Goal: Navigation & Orientation: Find specific page/section

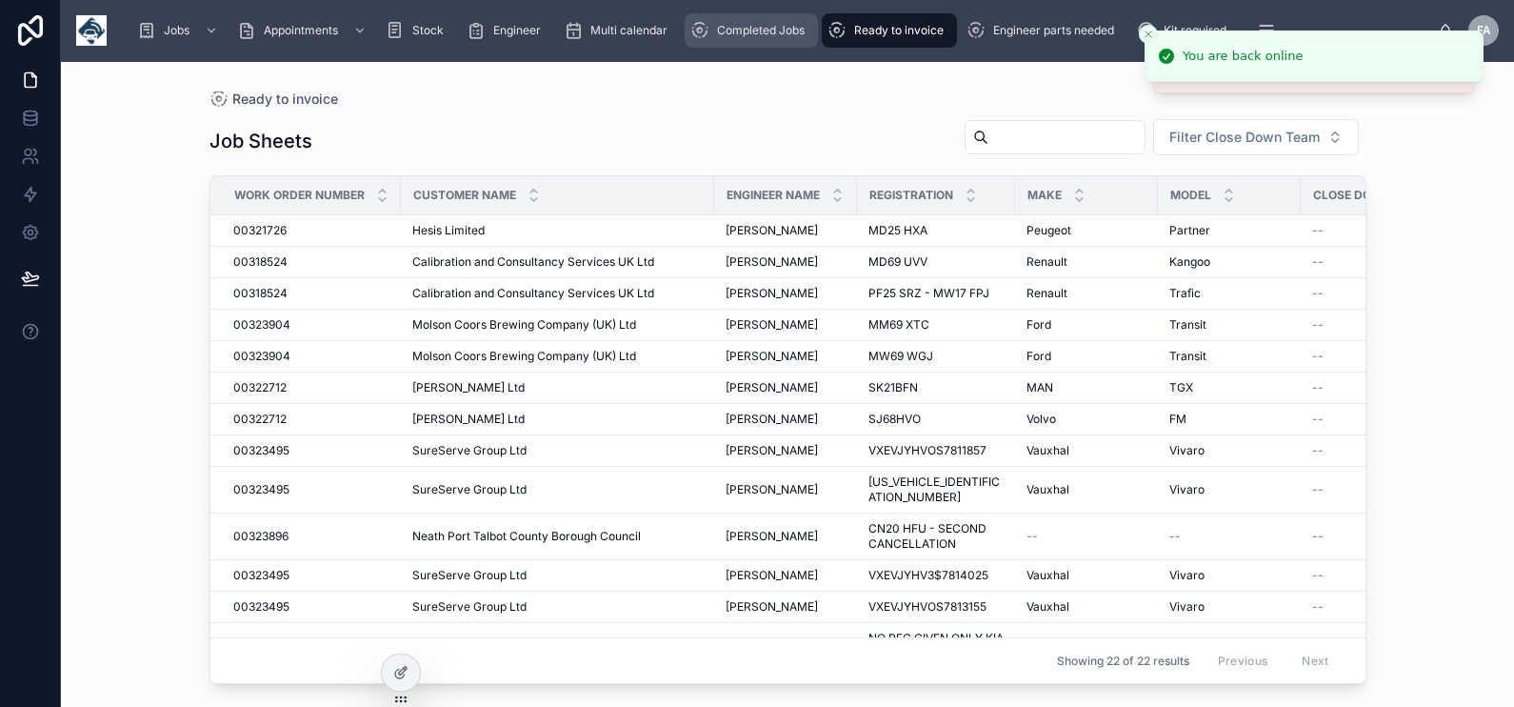
click at [735, 43] on div "Completed Jobs" at bounding box center [751, 30] width 122 height 30
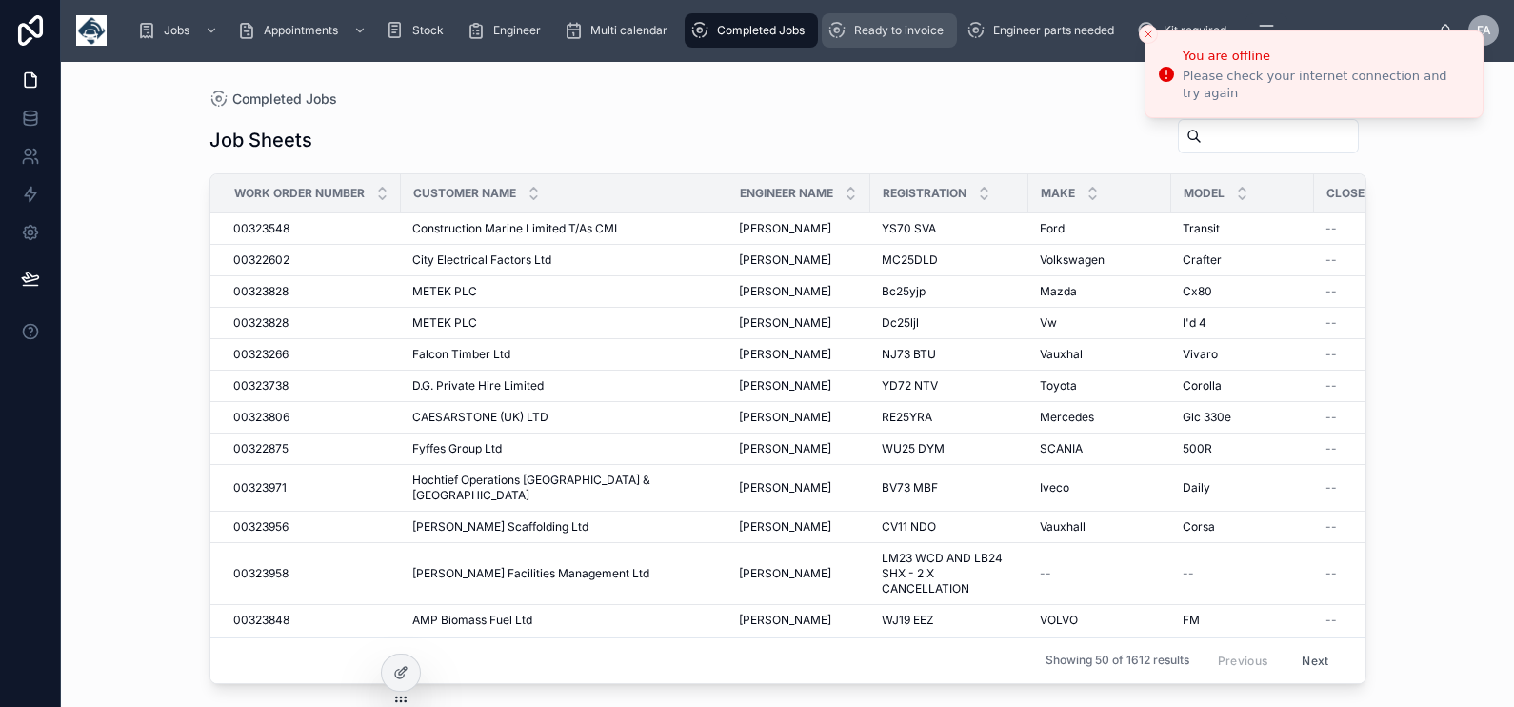
click at [891, 29] on span "Ready to invoice" at bounding box center [899, 30] width 90 height 15
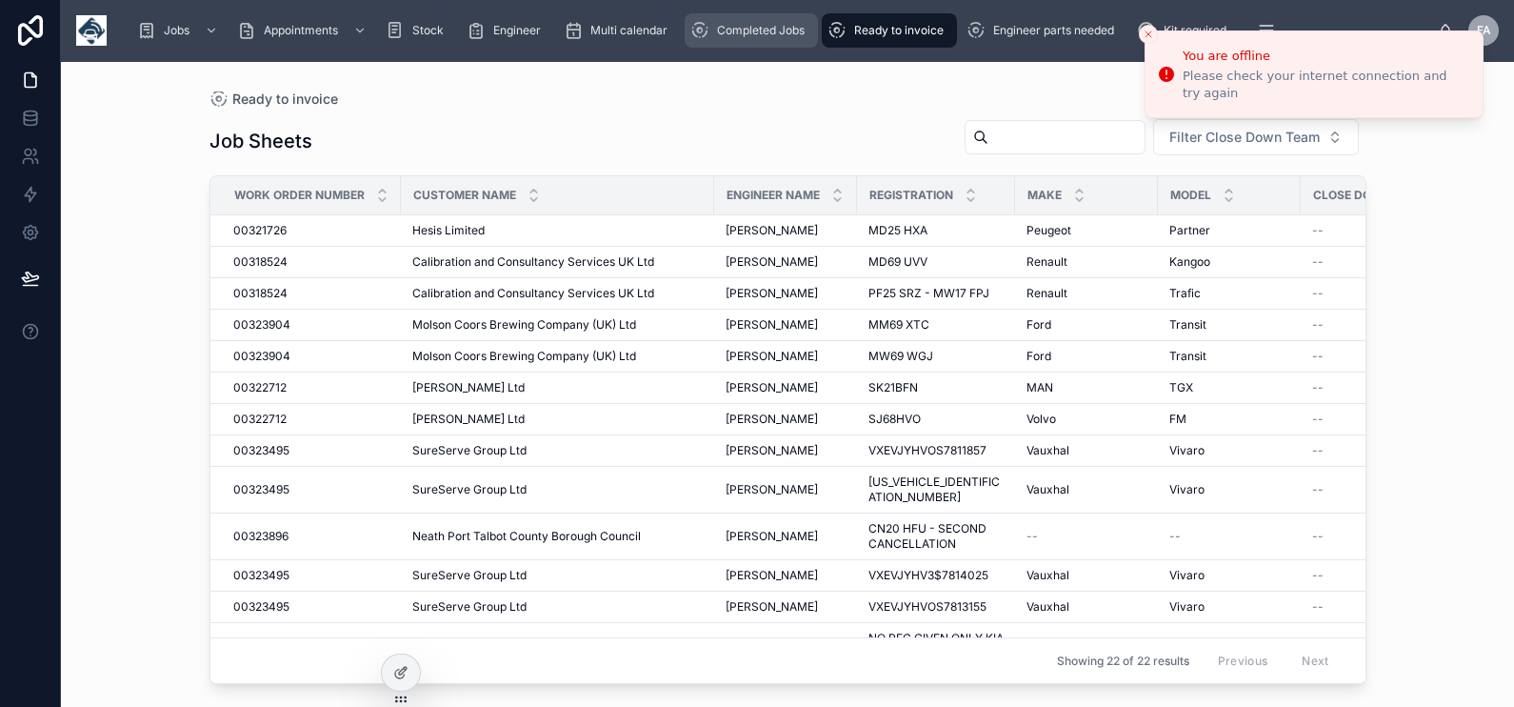
click at [751, 36] on span "Completed Jobs" at bounding box center [761, 30] width 88 height 15
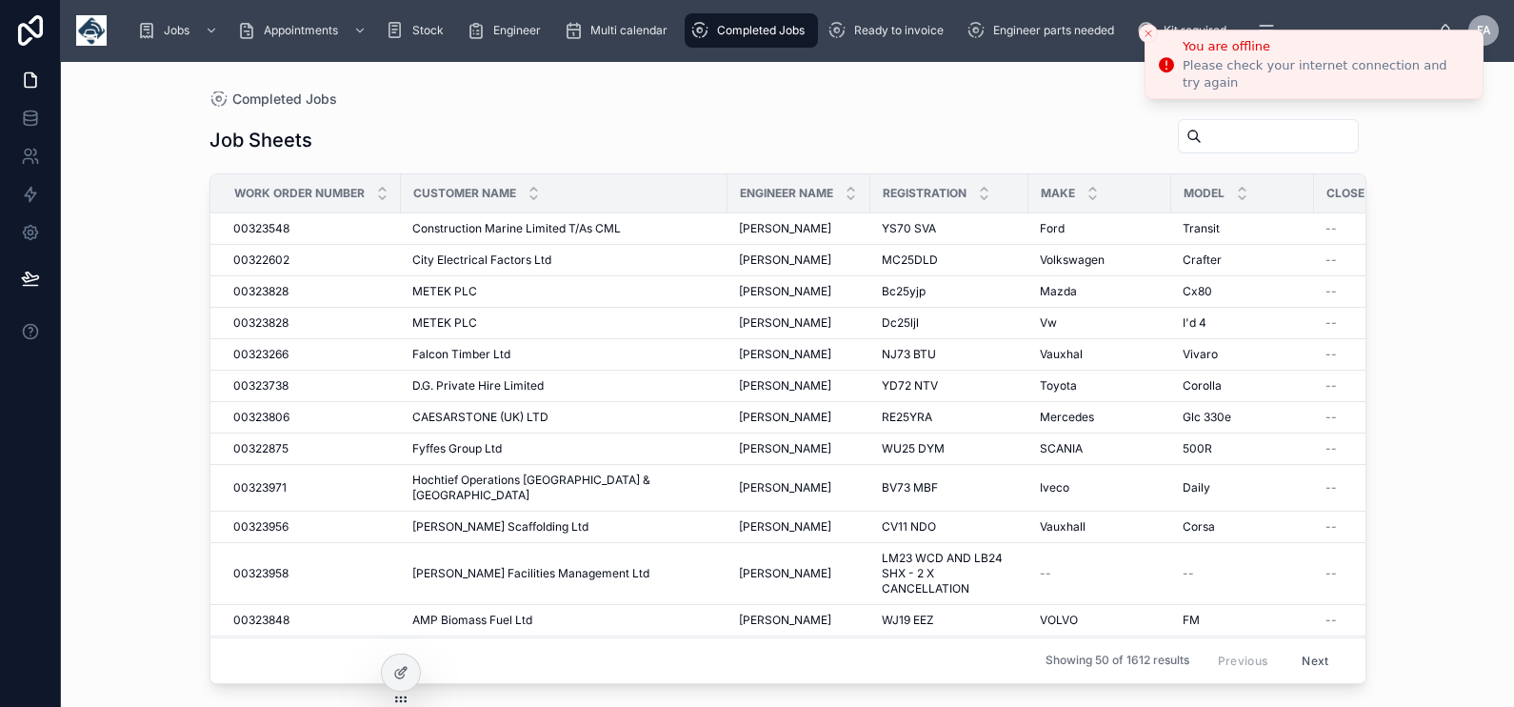
click at [1228, 56] on div "You are offline" at bounding box center [1325, 46] width 285 height 19
click at [439, 235] on span "Construction Marine Limited T/As CML" at bounding box center [516, 228] width 209 height 15
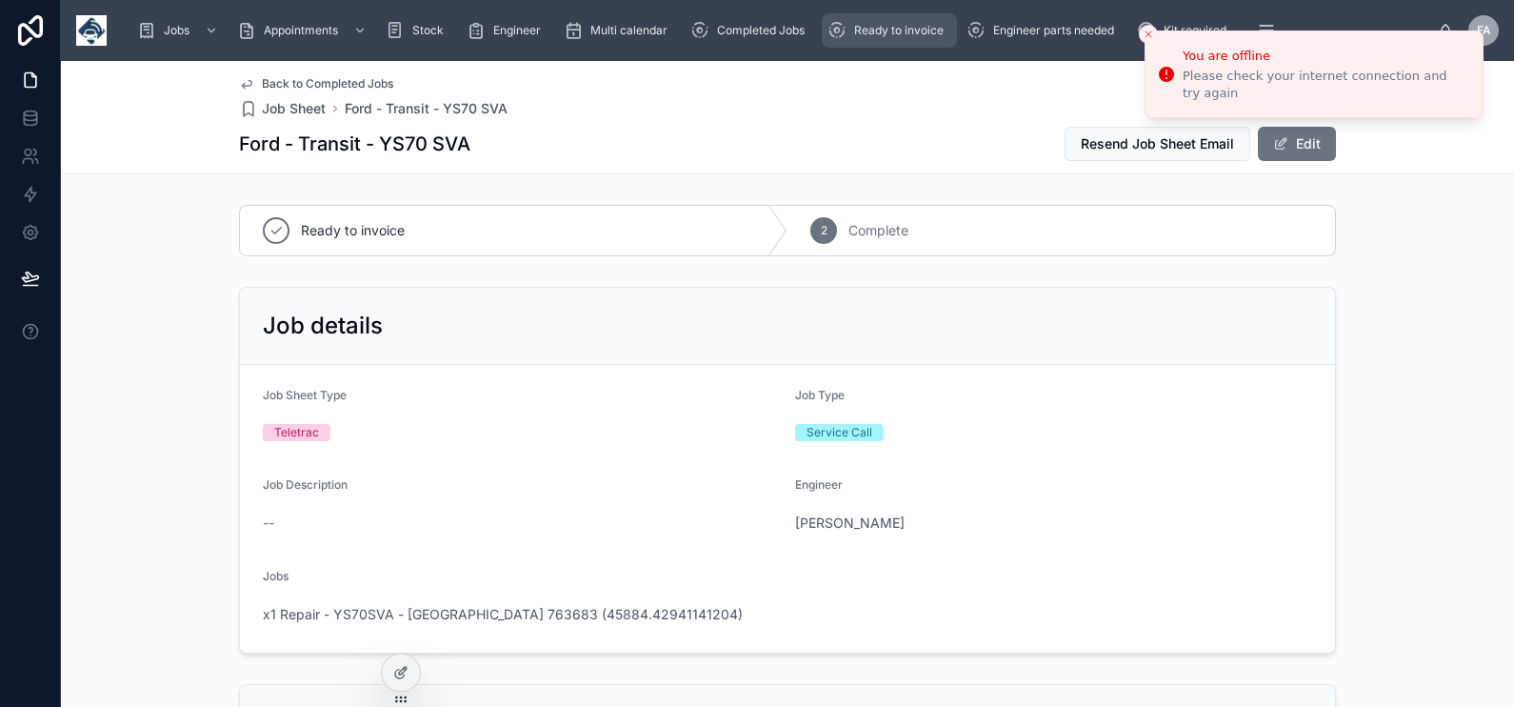
click at [893, 32] on span "Ready to invoice" at bounding box center [899, 30] width 90 height 15
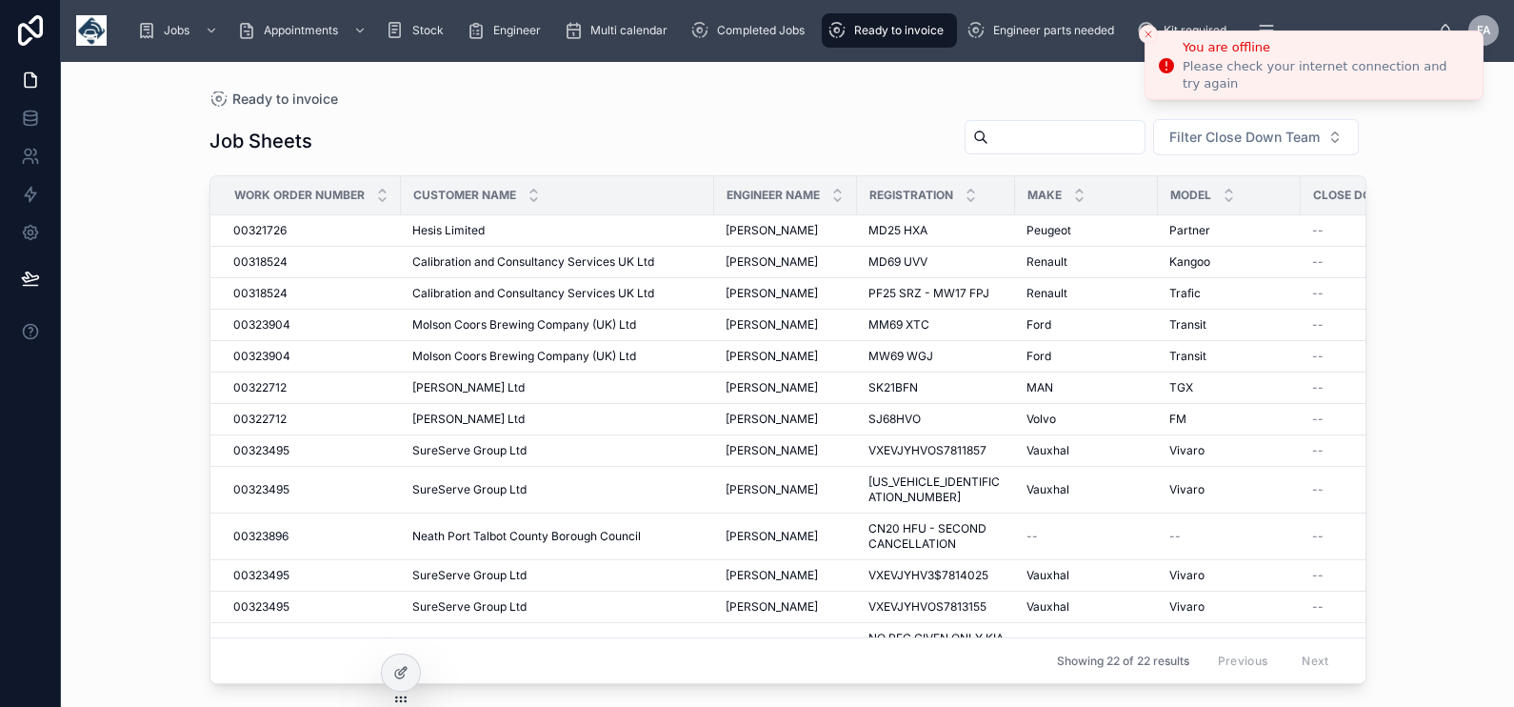
click at [1150, 33] on icon "Close toast" at bounding box center [1148, 34] width 11 height 11
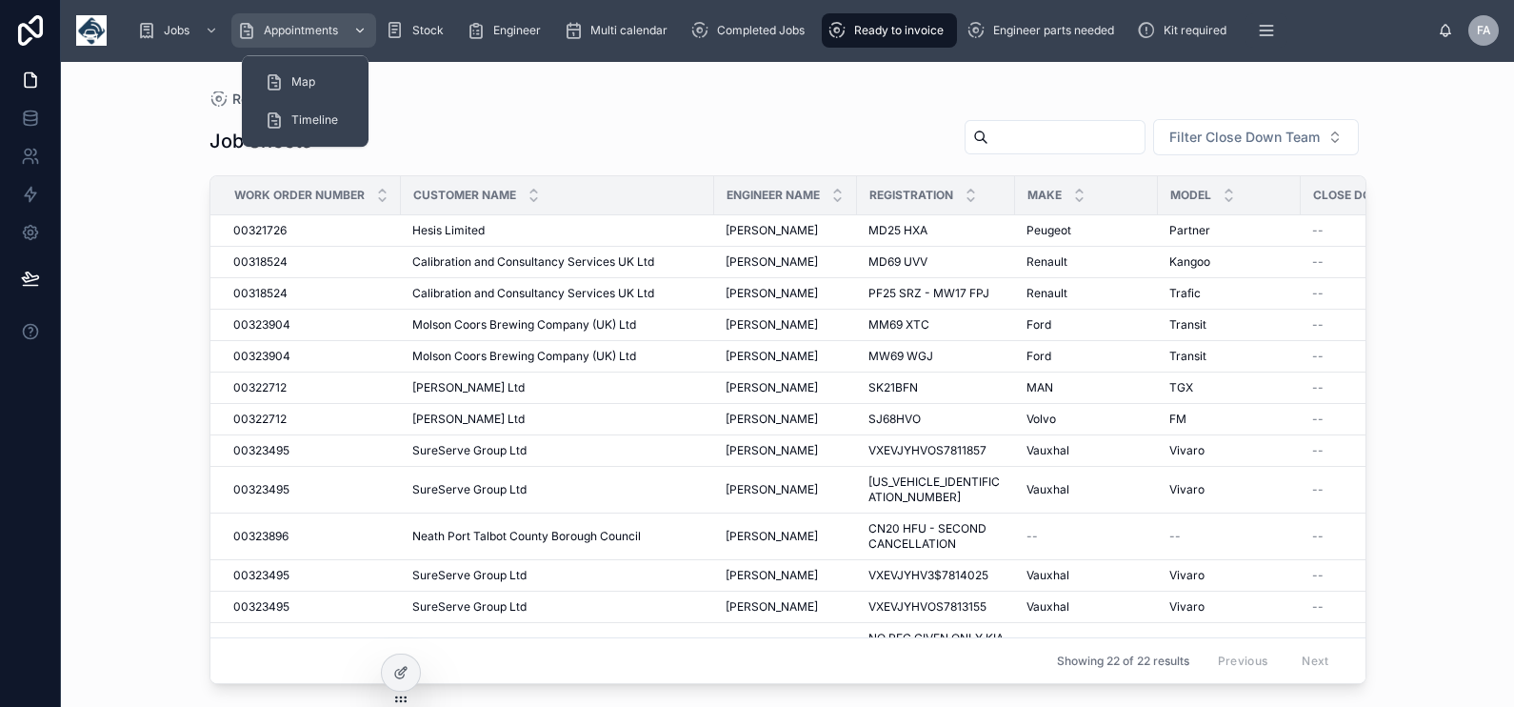
click at [271, 31] on span "Appointments" at bounding box center [301, 30] width 74 height 15
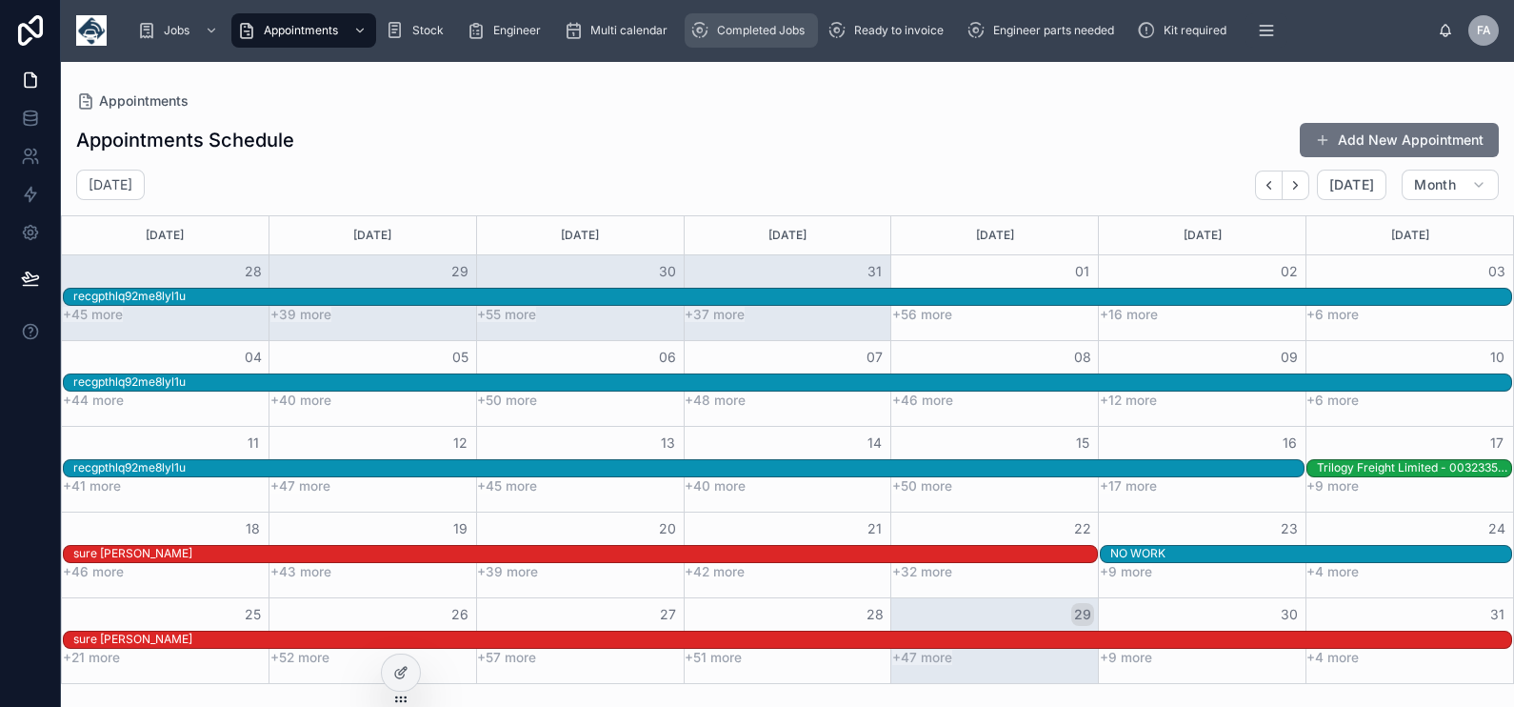
click at [742, 31] on span "Completed Jobs" at bounding box center [761, 30] width 88 height 15
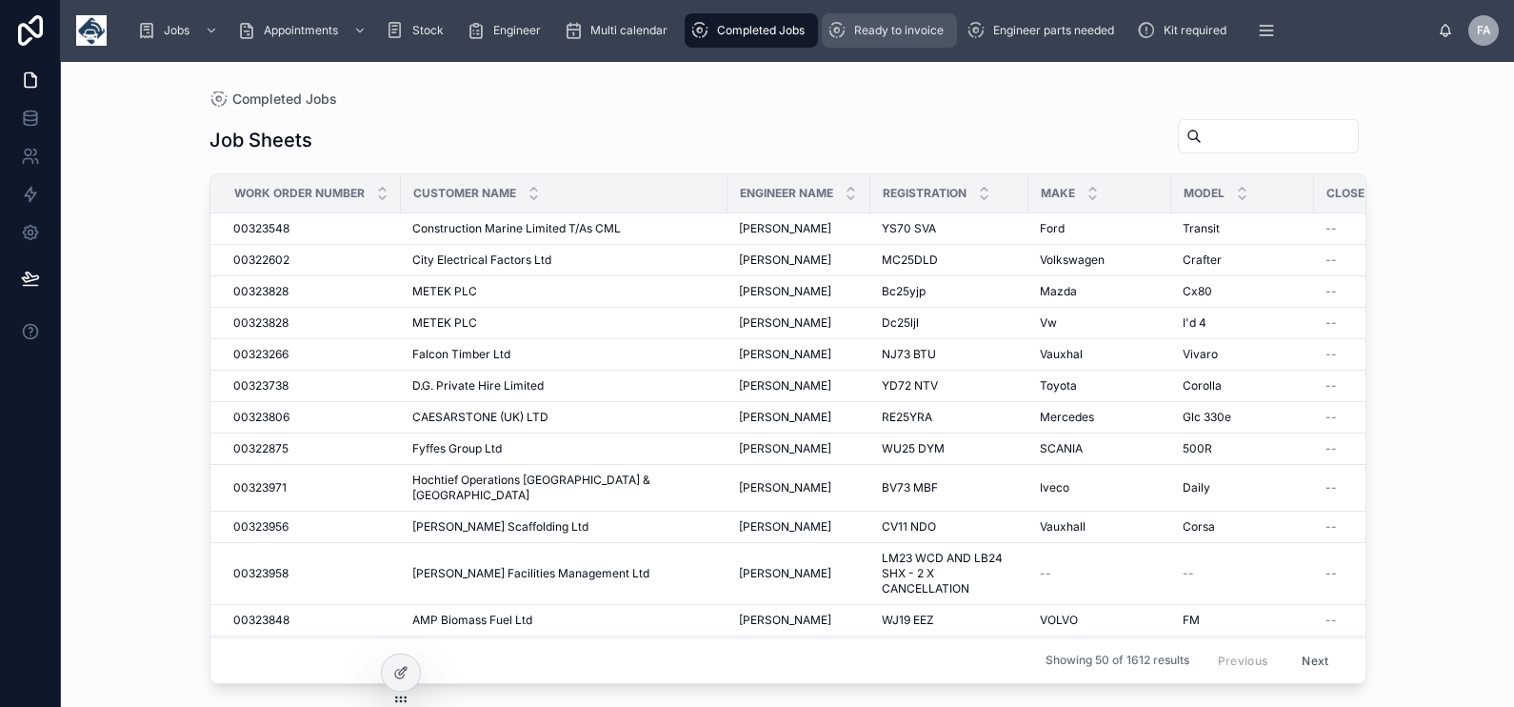
click at [891, 30] on span "Ready to invoice" at bounding box center [899, 30] width 90 height 15
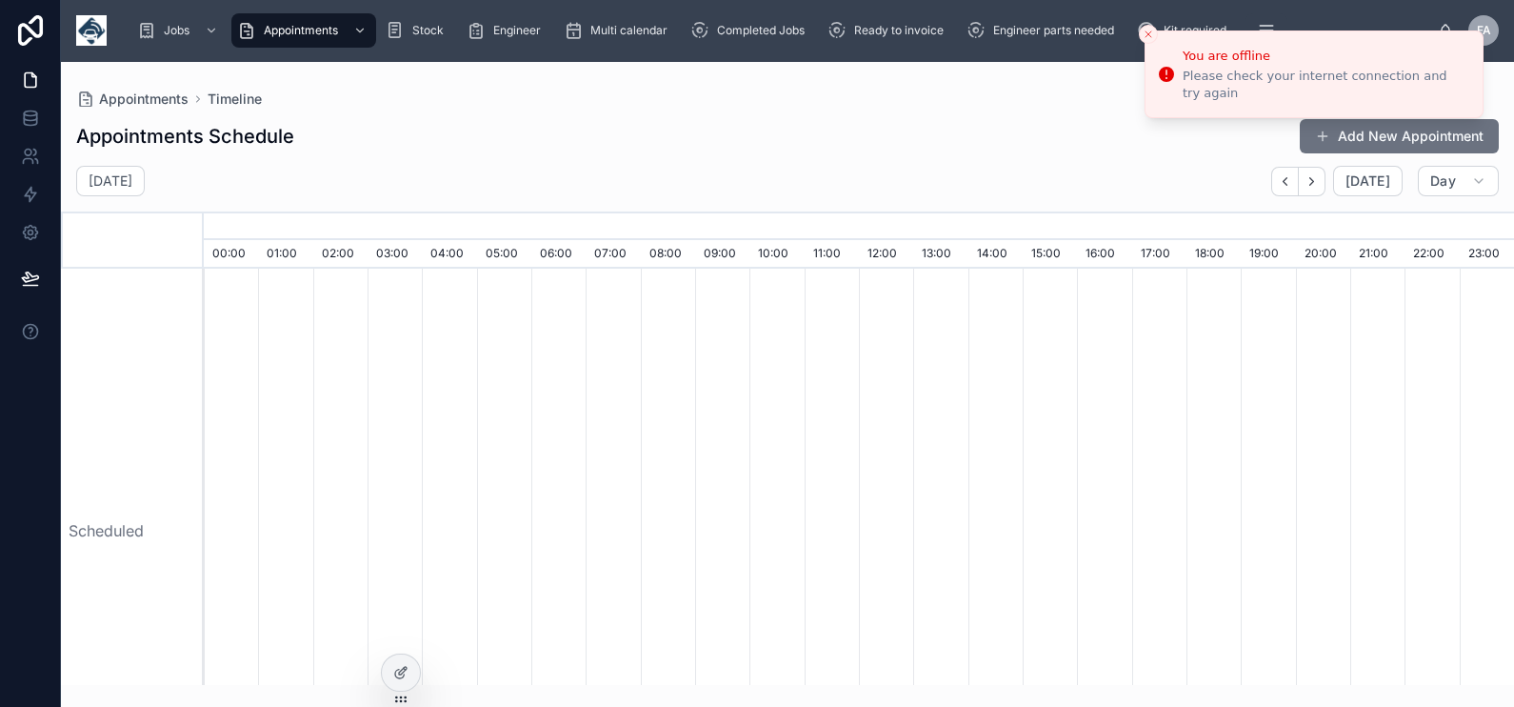
scroll to position [0, 9171]
